Goal: Navigation & Orientation: Find specific page/section

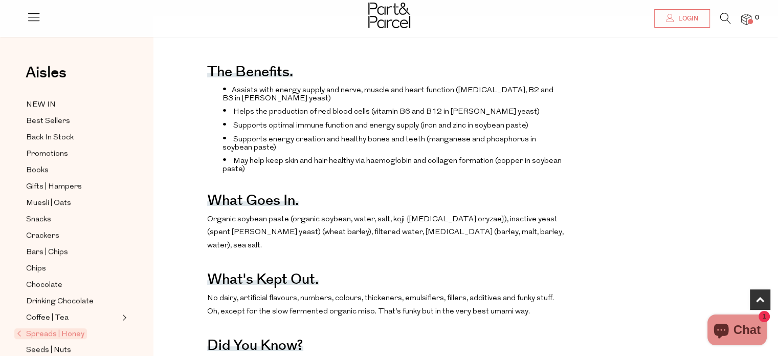
scroll to position [409, 0]
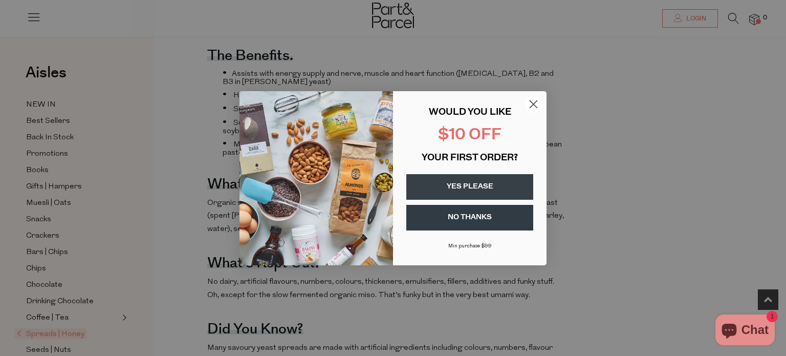
click at [535, 102] on icon "Close dialog" at bounding box center [533, 103] width 7 height 7
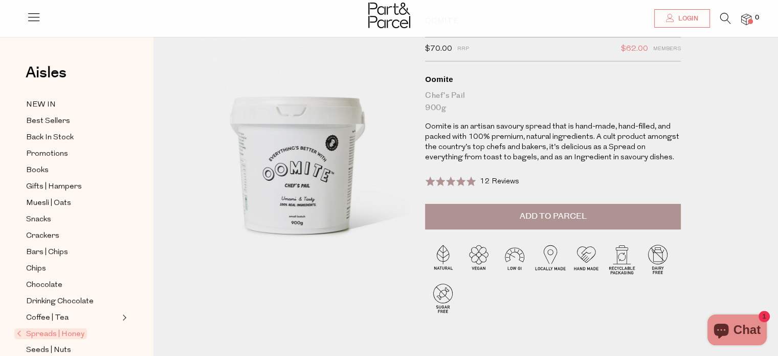
scroll to position [0, 0]
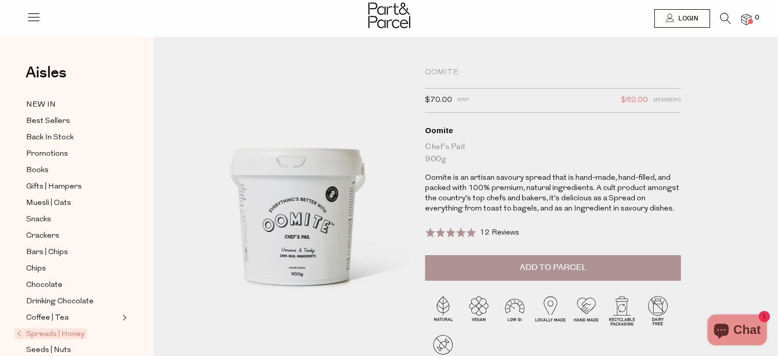
click at [49, 336] on span "Spreads | Honey" at bounding box center [50, 333] width 73 height 11
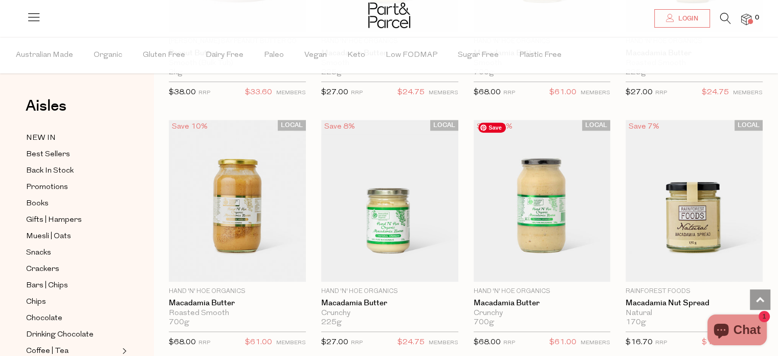
scroll to position [1075, 0]
